Goal: Task Accomplishment & Management: Complete application form

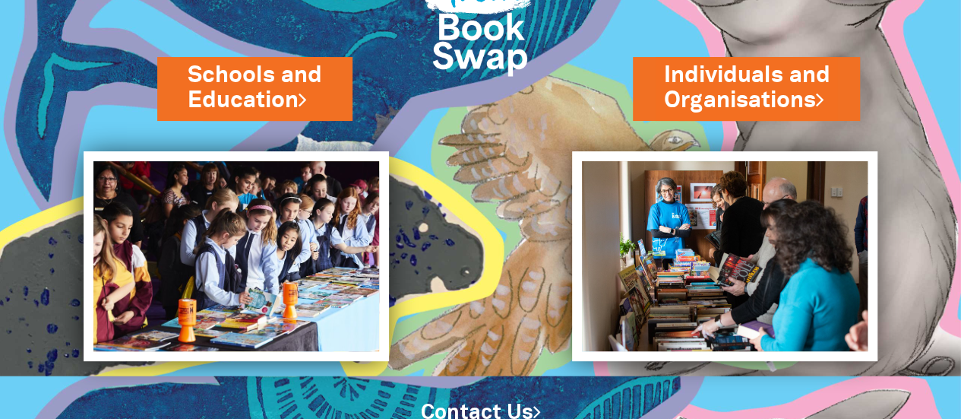
scroll to position [160, 0]
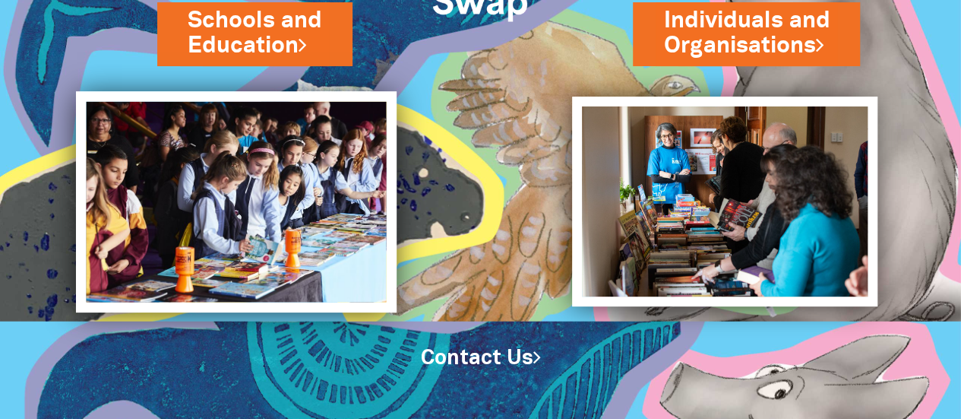
click at [323, 207] on img at bounding box center [236, 201] width 321 height 220
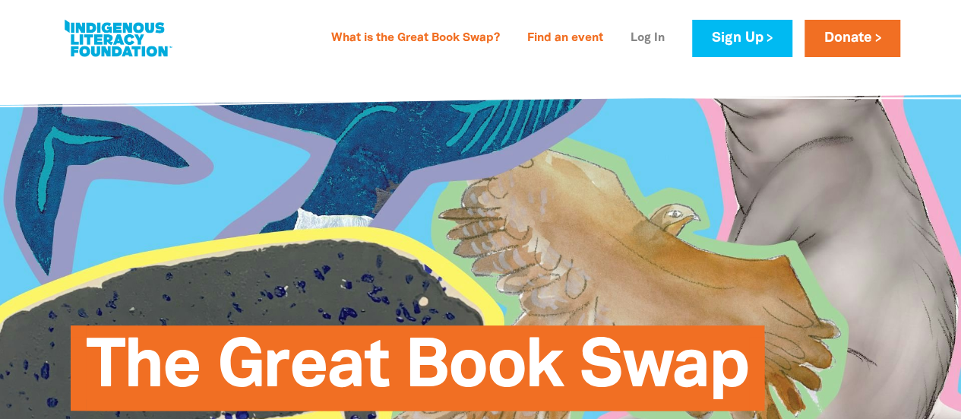
type input "[STREET_ADDRESS][PERSON_NAME]"
click at [632, 45] on link "Log In" at bounding box center [647, 39] width 52 height 24
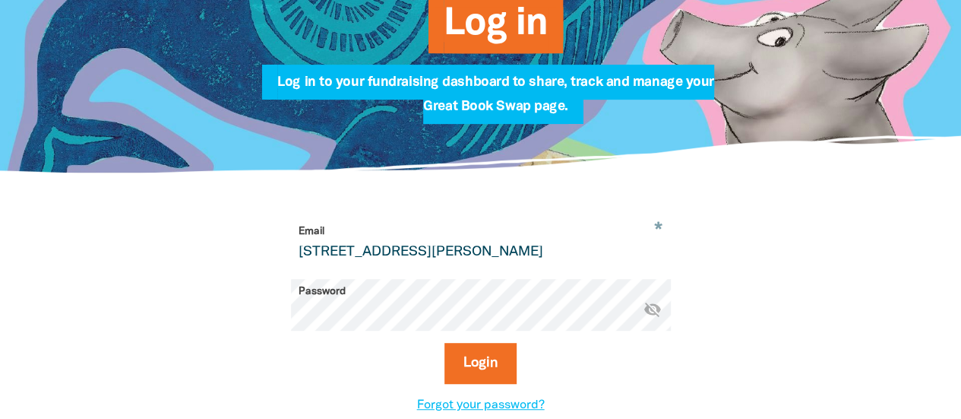
scroll to position [264, 0]
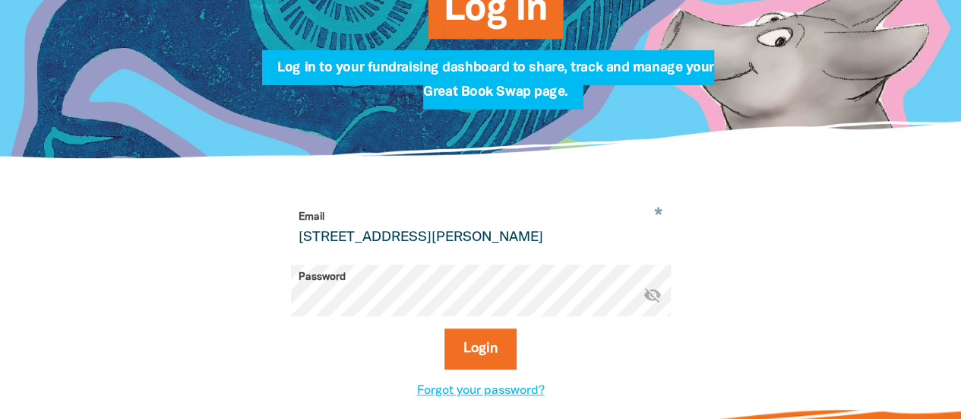
drag, startPoint x: 570, startPoint y: 235, endPoint x: 237, endPoint y: 245, distance: 332.9
click at [237, 245] on div "* Email 210 Adams Road, CRAIGMORE SA 5114 Password * visibility_off Login Forgo…" at bounding box center [481, 301] width 532 height 195
type input "[EMAIL_ADDRESS][DOMAIN_NAME]"
click at [479, 343] on button "Login" at bounding box center [480, 348] width 72 height 41
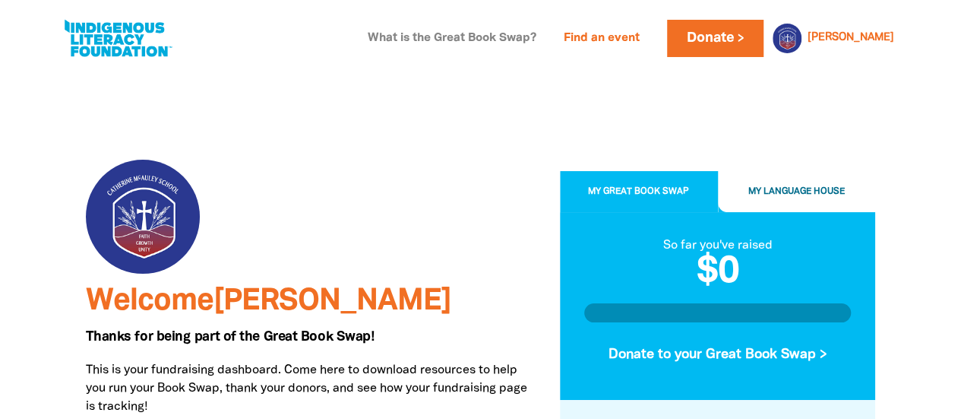
click at [520, 39] on link "What is the Great Book Swap?" at bounding box center [452, 39] width 187 height 24
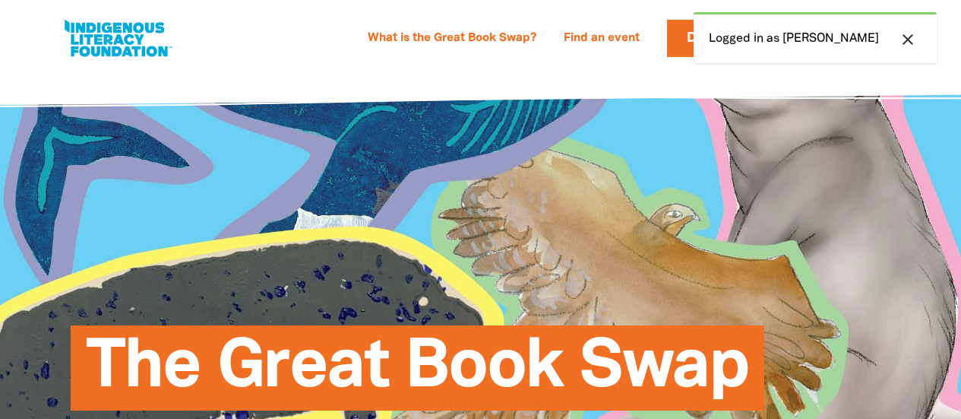
select select "primary-school"
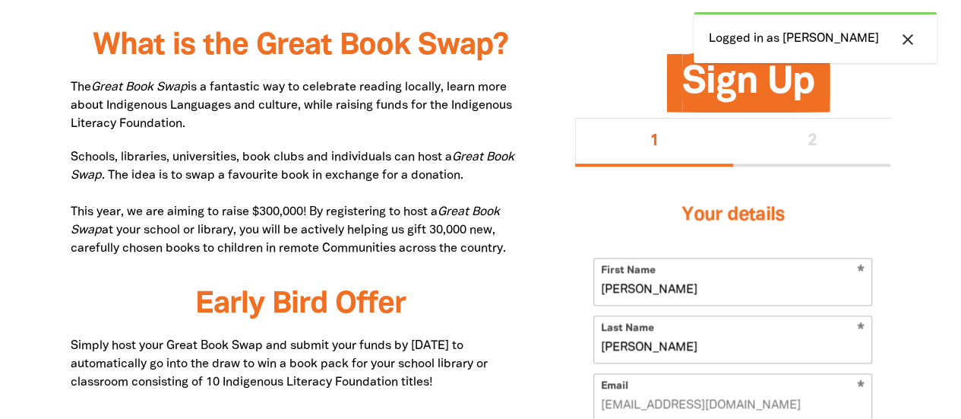
scroll to position [802, 0]
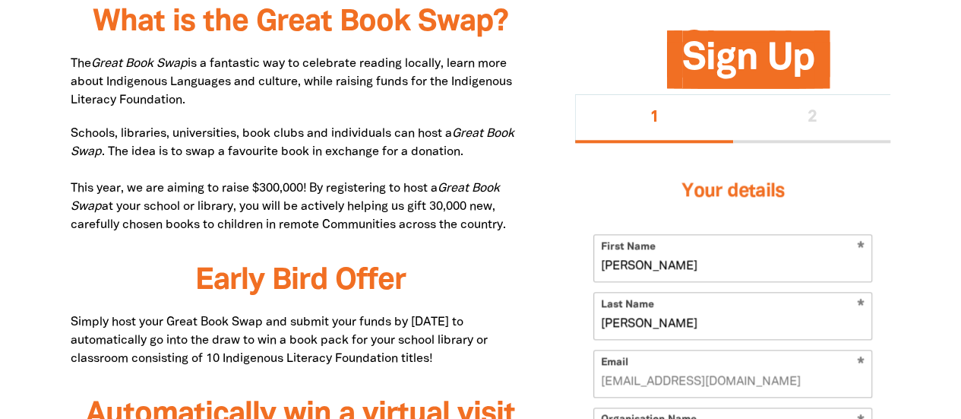
drag, startPoint x: 369, startPoint y: 65, endPoint x: 378, endPoint y: 96, distance: 33.2
click at [378, 96] on p "The Great Book Swap is a fantastic way to celebrate reading locally, learn more…" at bounding box center [301, 82] width 460 height 55
copy p "reading locally, learn more about Indigenous Languages and culture, while raisi…"
drag, startPoint x: 354, startPoint y: 207, endPoint x: 515, endPoint y: 227, distance: 162.2
click at [515, 227] on p "Schools, libraries, universities, book clubs and individuals can host a Great B…" at bounding box center [301, 179] width 460 height 109
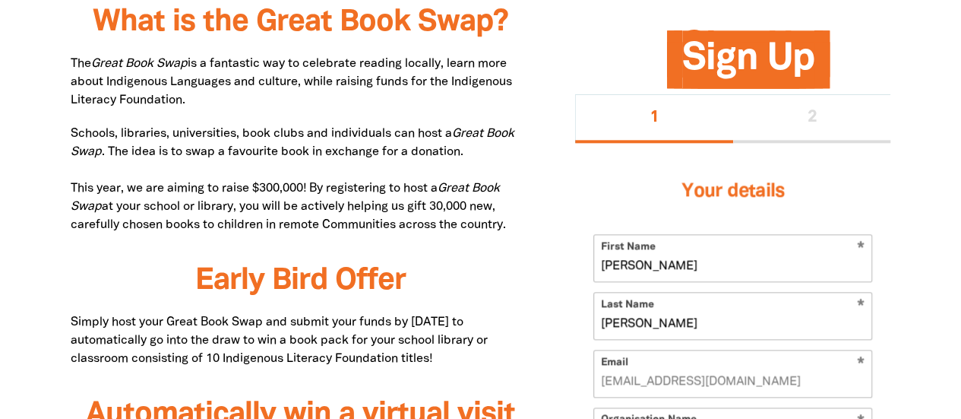
copy p "helping us gift 30,000 new, carefully chosen books to children in remote Commun…"
